Goal: Information Seeking & Learning: Learn about a topic

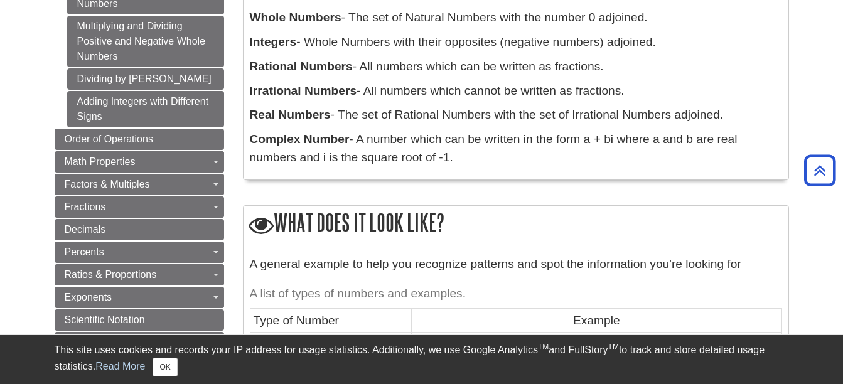
scroll to position [368, 0]
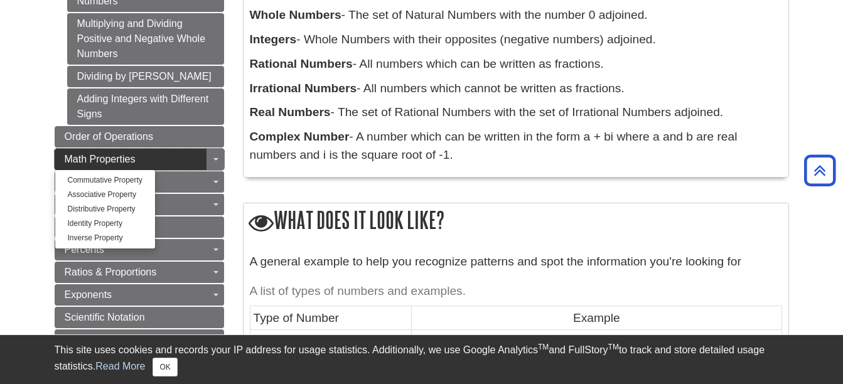
click at [176, 158] on link "Math Properties" at bounding box center [140, 159] width 170 height 21
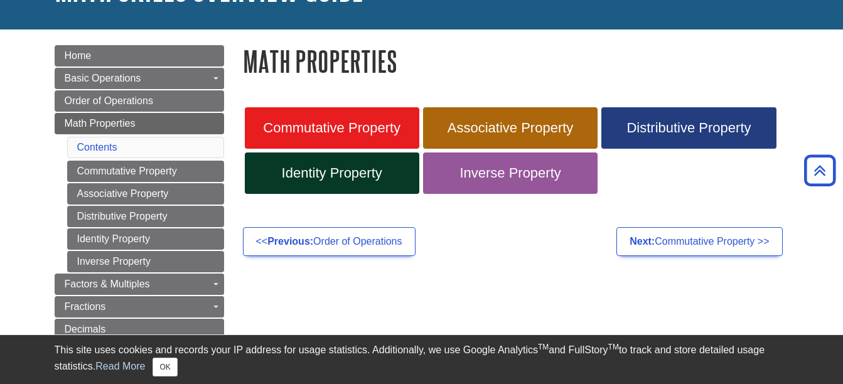
scroll to position [98, 0]
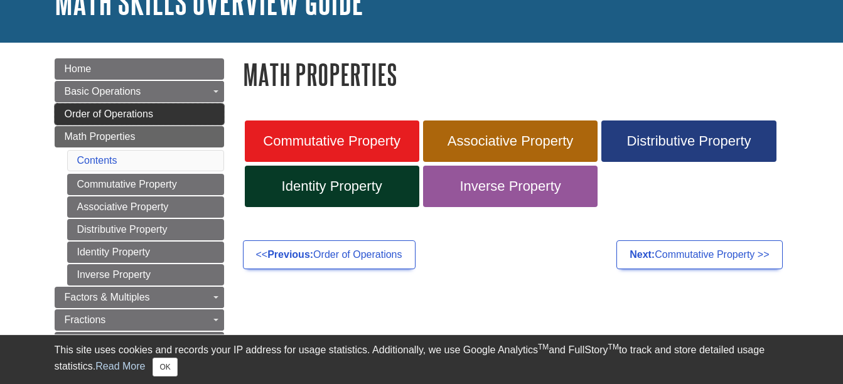
click at [192, 114] on link "Order of Operations" at bounding box center [140, 114] width 170 height 21
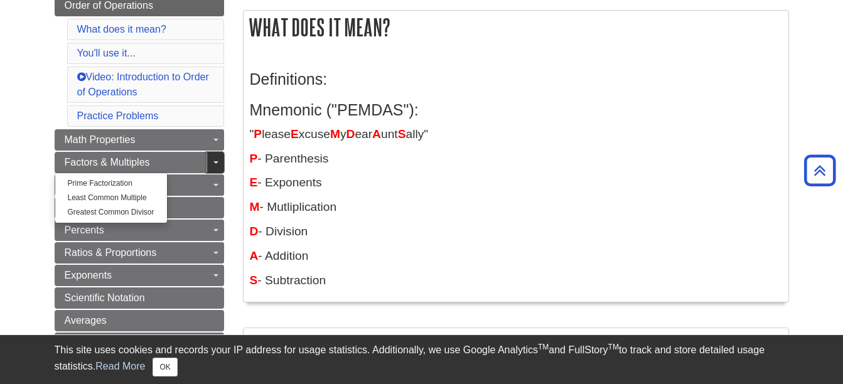
scroll to position [96, 0]
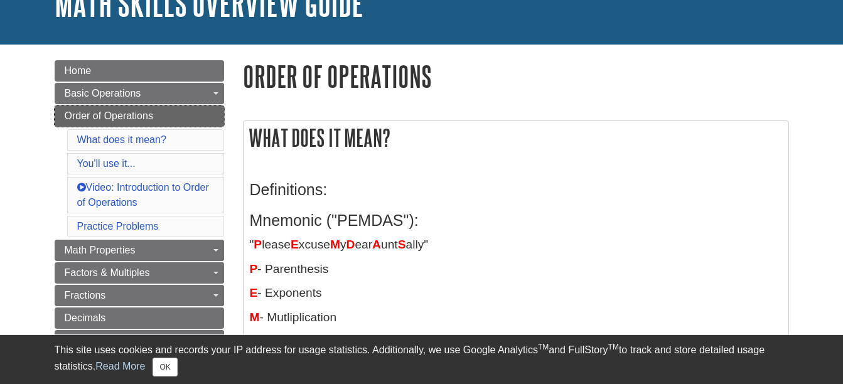
click at [200, 114] on link "Order of Operations" at bounding box center [140, 115] width 170 height 21
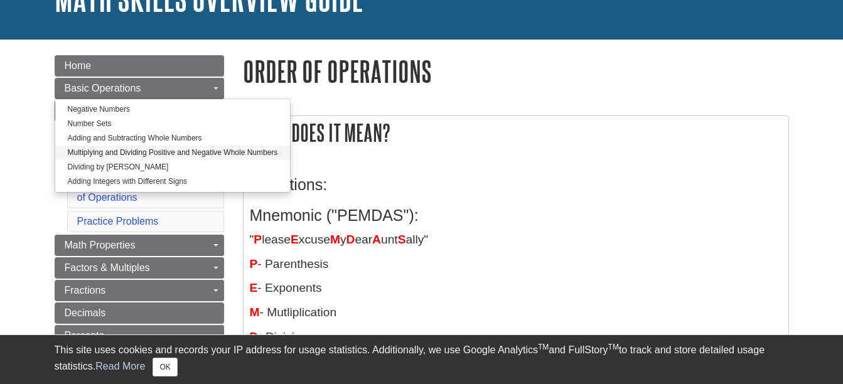
scroll to position [104, 0]
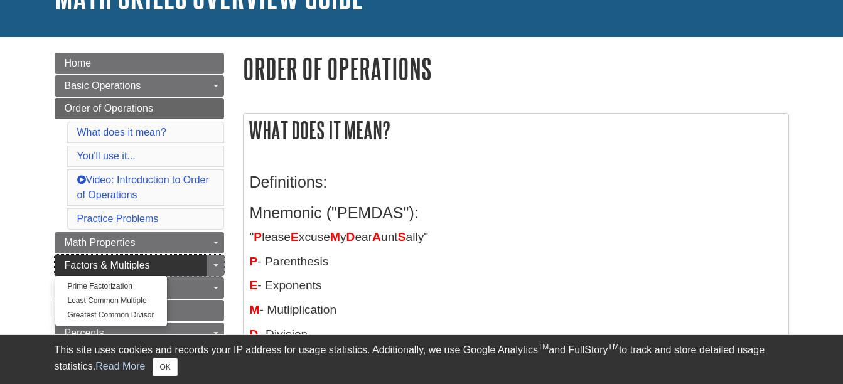
click at [203, 268] on link "Factors & Multiples" at bounding box center [140, 265] width 170 height 21
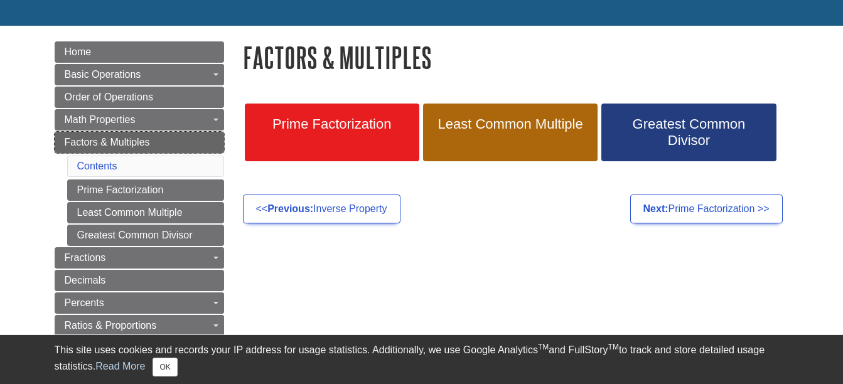
scroll to position [118, 0]
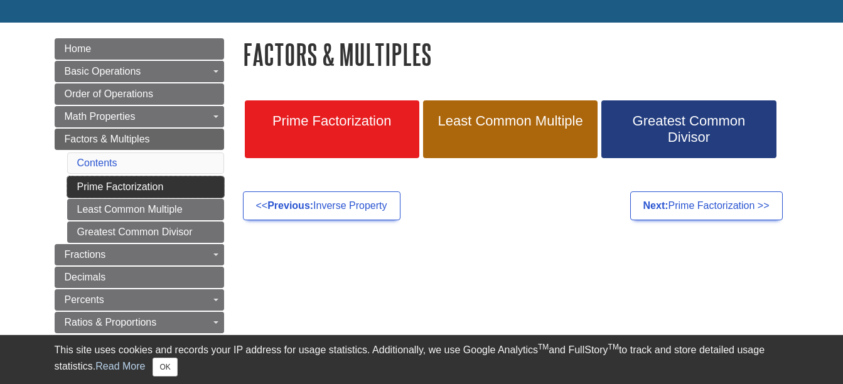
click at [202, 184] on link "Prime Factorization" at bounding box center [145, 186] width 157 height 21
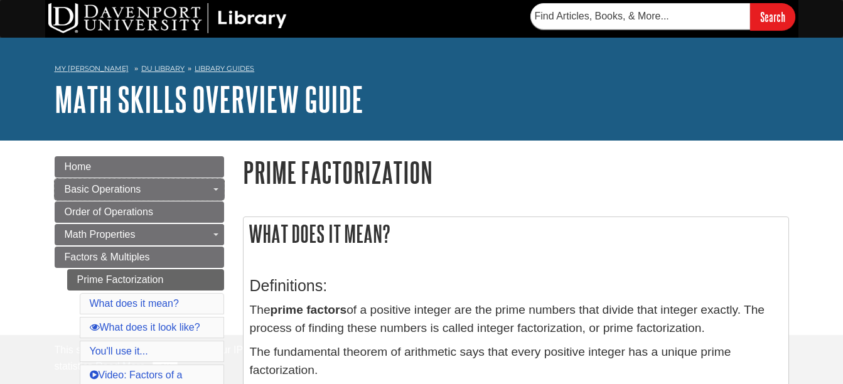
click at [202, 183] on link "Basic Operations" at bounding box center [140, 189] width 170 height 21
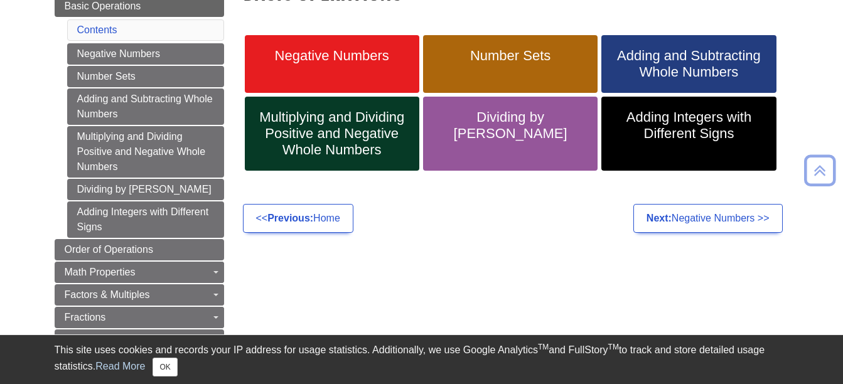
scroll to position [184, 0]
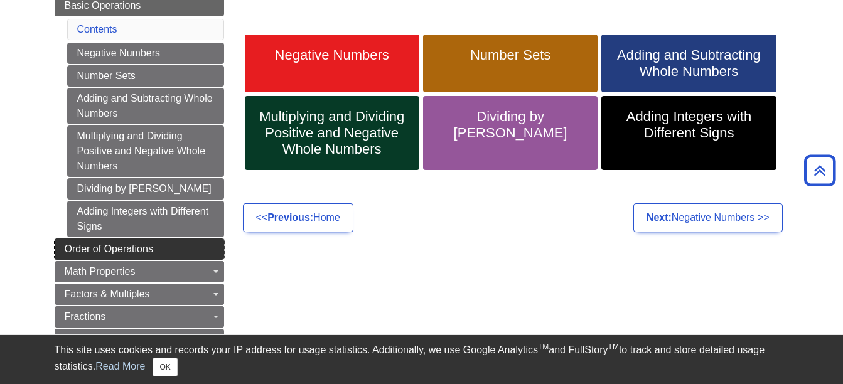
click at [208, 249] on link "Order of Operations" at bounding box center [140, 249] width 170 height 21
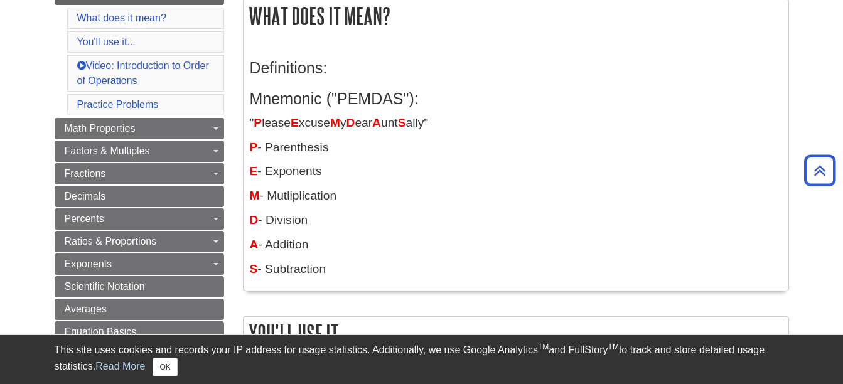
scroll to position [219, 0]
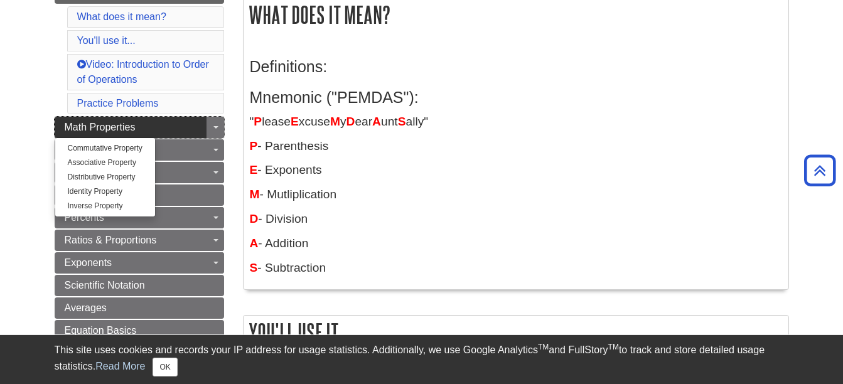
click at [186, 129] on link "Math Properties" at bounding box center [140, 127] width 170 height 21
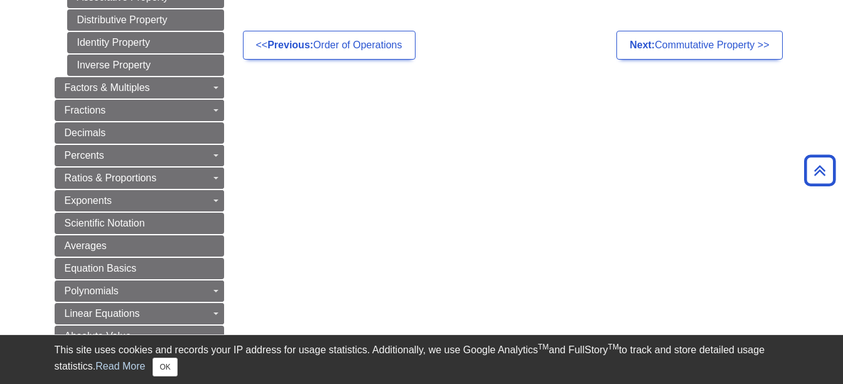
scroll to position [308, 0]
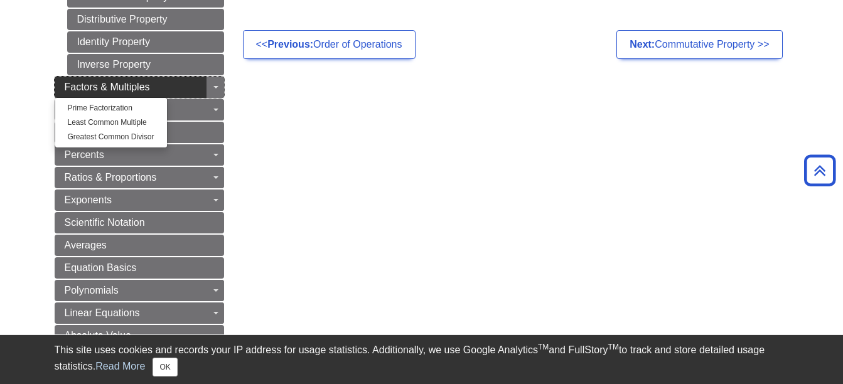
click at [179, 83] on link "Factors & Multiples" at bounding box center [140, 87] width 170 height 21
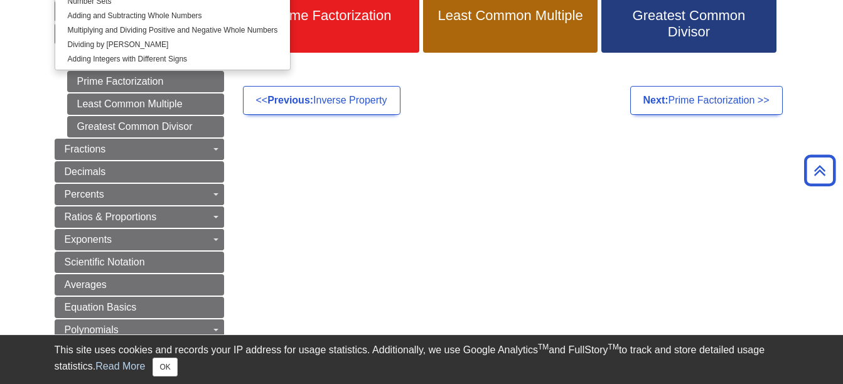
scroll to position [224, 0]
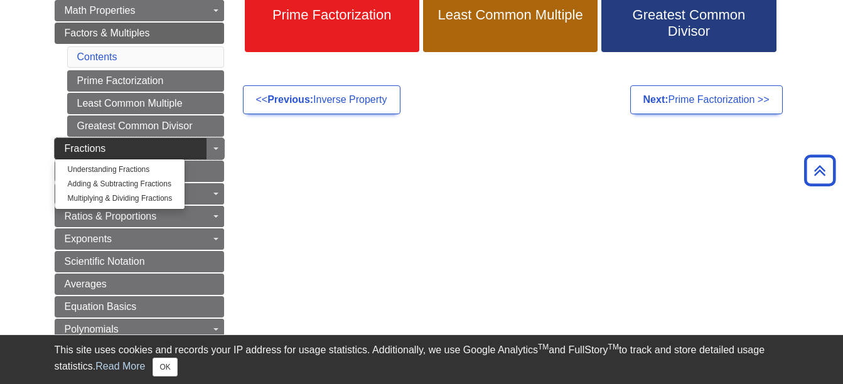
click at [183, 146] on link "Fractions" at bounding box center [140, 148] width 170 height 21
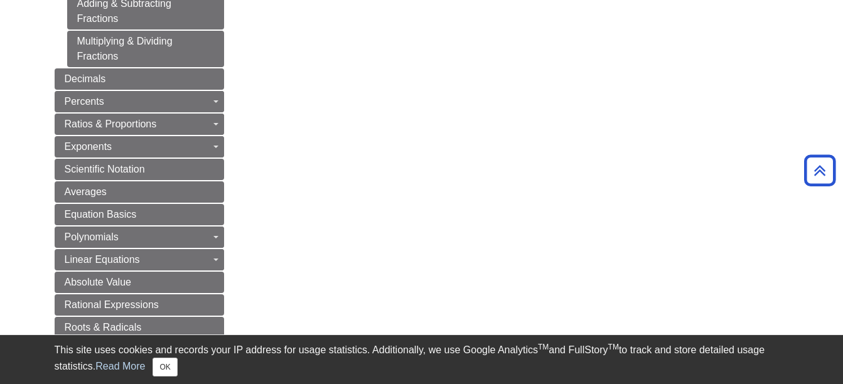
scroll to position [348, 0]
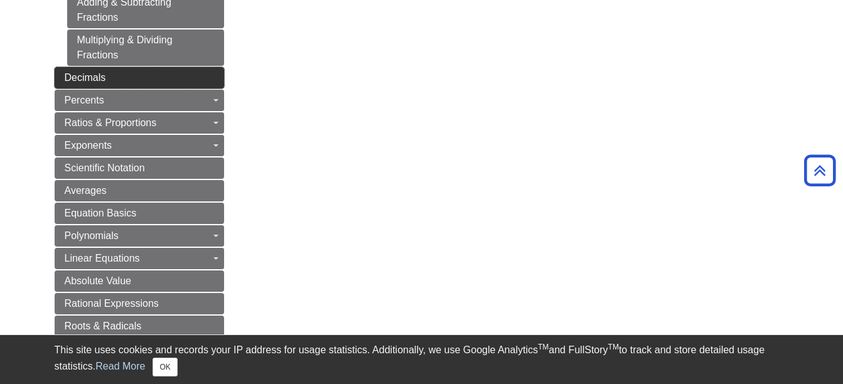
click at [176, 80] on link "Decimals" at bounding box center [140, 77] width 170 height 21
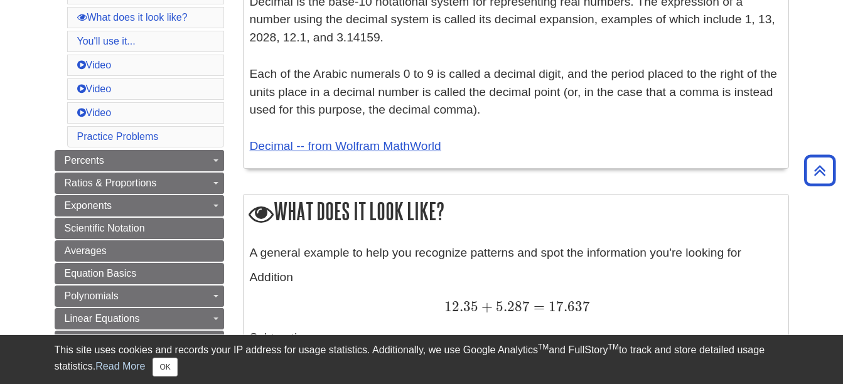
scroll to position [313, 0]
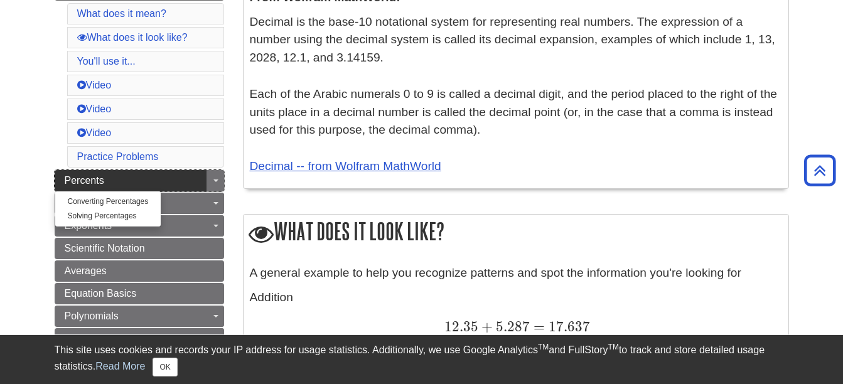
click at [179, 178] on link "Percents" at bounding box center [140, 180] width 170 height 21
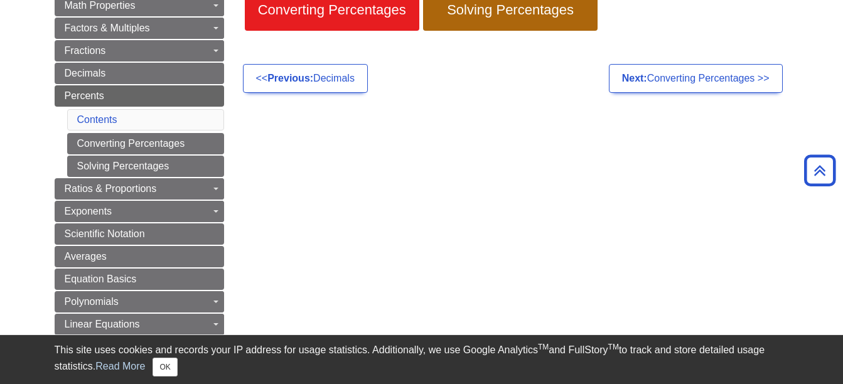
scroll to position [231, 0]
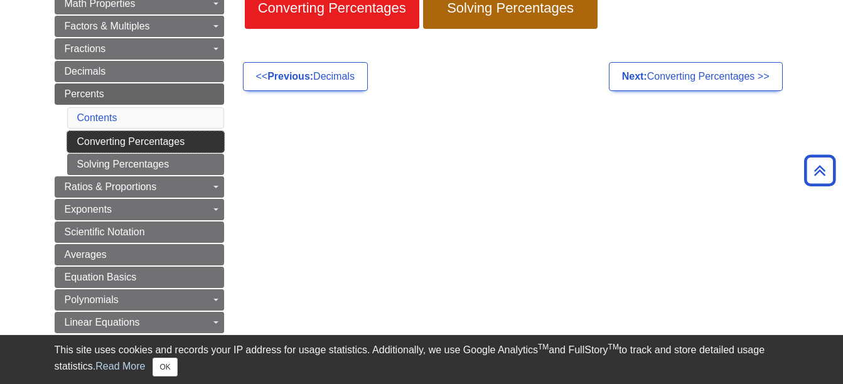
click at [195, 141] on link "Converting Percentages" at bounding box center [145, 141] width 157 height 21
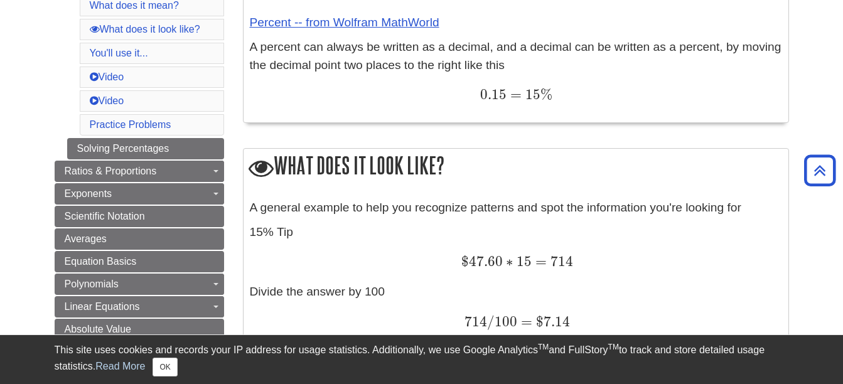
scroll to position [370, 0]
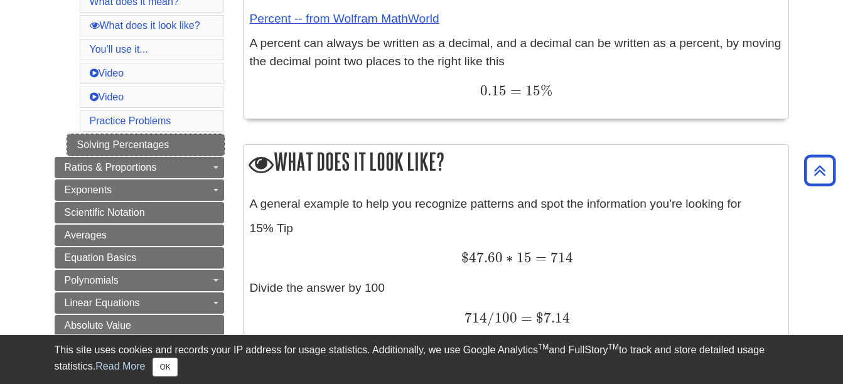
click at [195, 141] on link "Solving Percentages" at bounding box center [145, 144] width 157 height 21
